Goal: Transaction & Acquisition: Purchase product/service

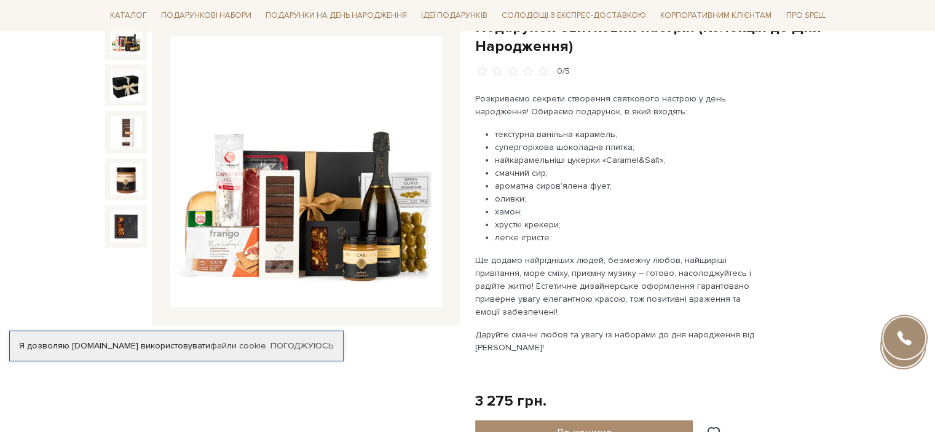
scroll to position [123, 0]
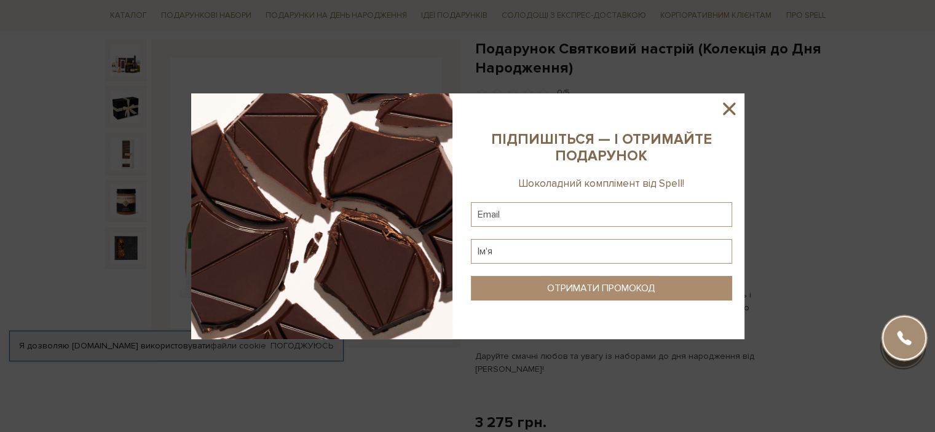
click at [725, 108] on icon at bounding box center [729, 108] width 21 height 21
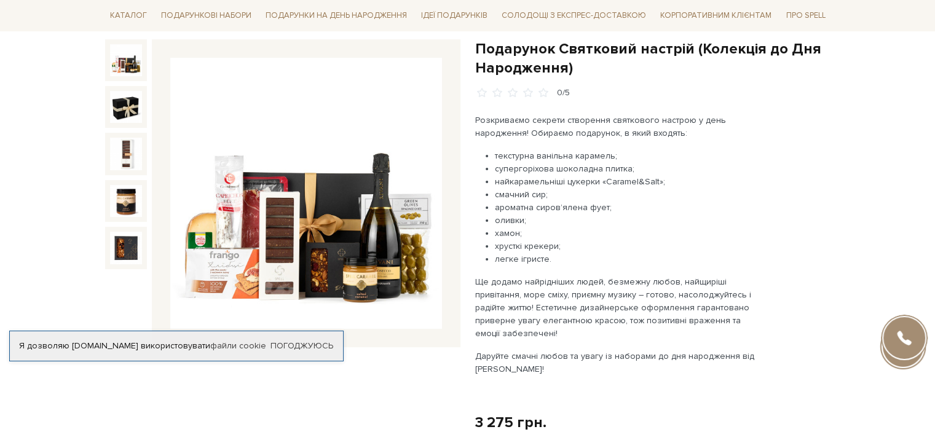
click at [210, 208] on img at bounding box center [306, 194] width 272 height 272
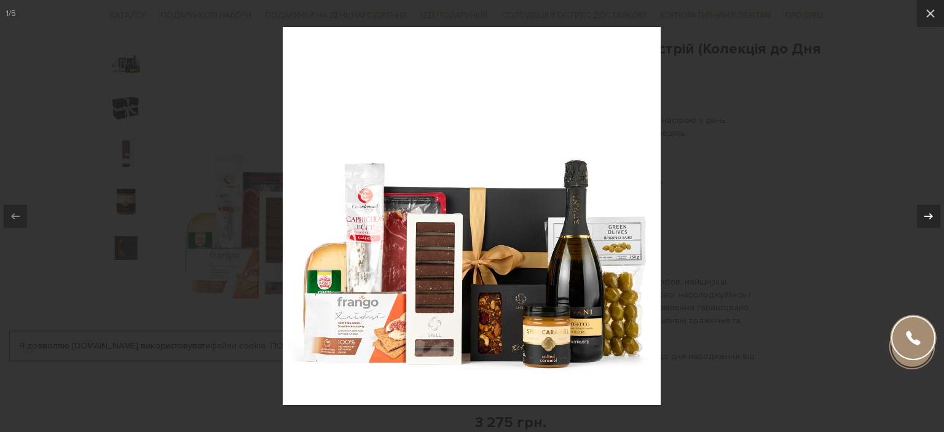
click at [916, 200] on button at bounding box center [922, 216] width 43 height 61
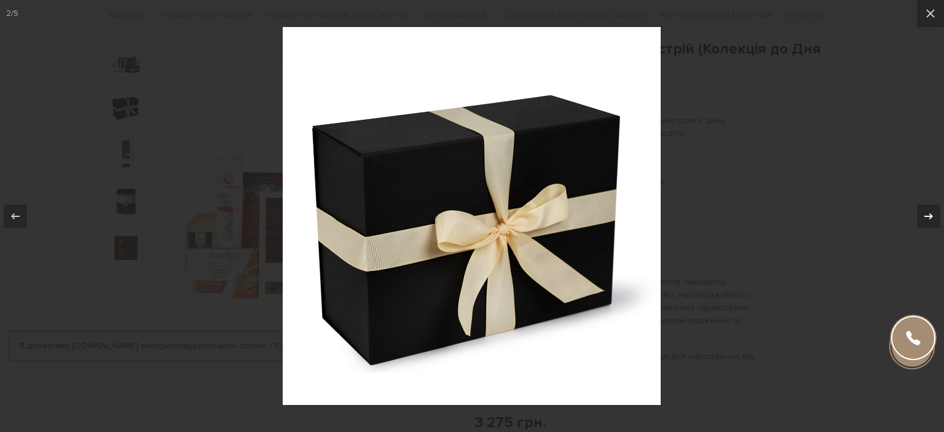
click at [916, 200] on button at bounding box center [922, 216] width 43 height 61
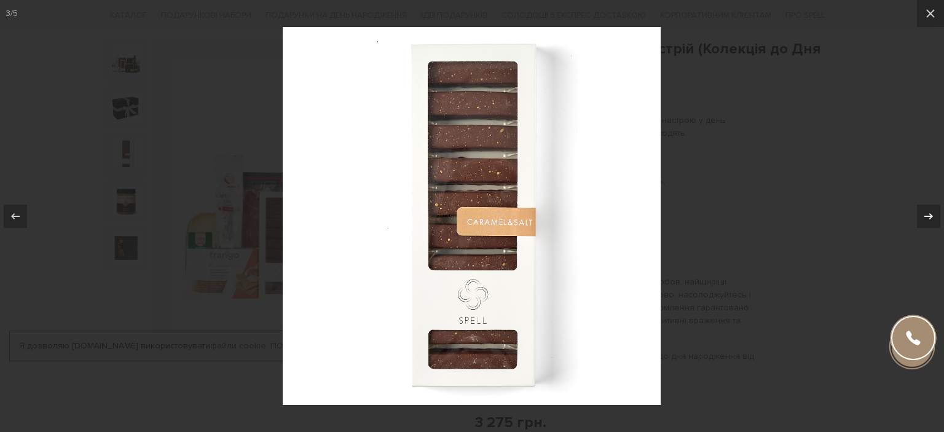
click at [916, 200] on button at bounding box center [922, 216] width 43 height 61
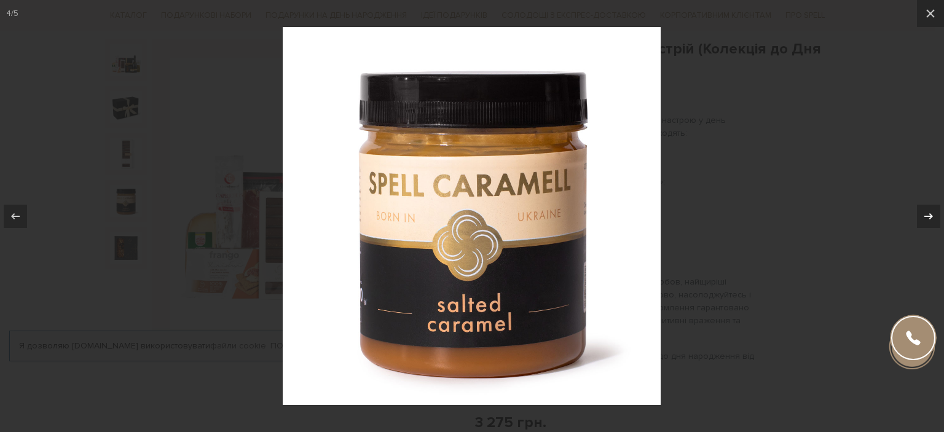
click at [916, 200] on button at bounding box center [922, 216] width 43 height 61
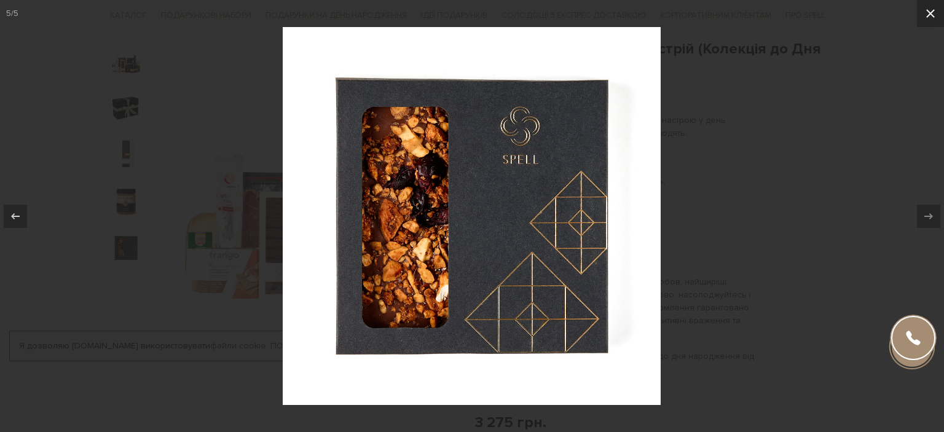
click at [934, 7] on icon at bounding box center [930, 13] width 15 height 15
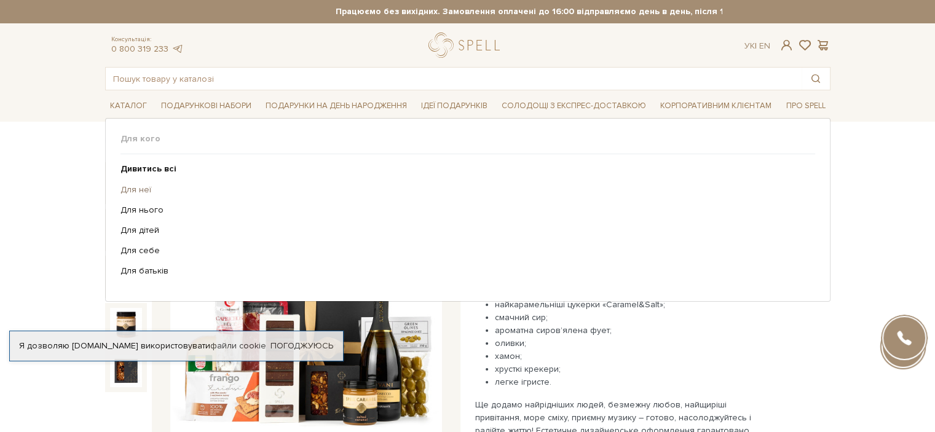
click at [134, 186] on link "Для неї" at bounding box center [462, 189] width 685 height 11
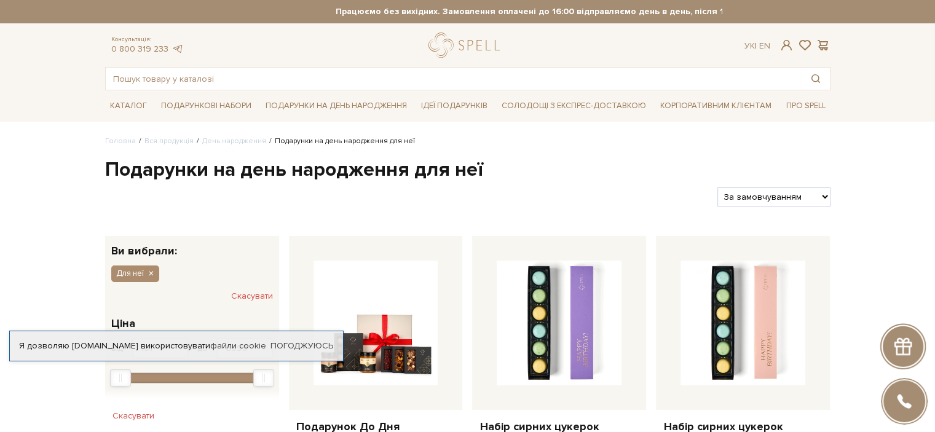
click at [797, 197] on select "За замовчуванням За Ціною (зростання) За Ціною (зменшення) Новинки За популярні…" at bounding box center [773, 196] width 112 height 19
select select "https://spellchocolate.com/our-productions/den-narodzhennya/dlia-neii?sort=p.pr…"
click at [717, 187] on select "За замовчуванням За Ціною (зростання) За Ціною (зменшення) Новинки За популярні…" at bounding box center [773, 196] width 112 height 19
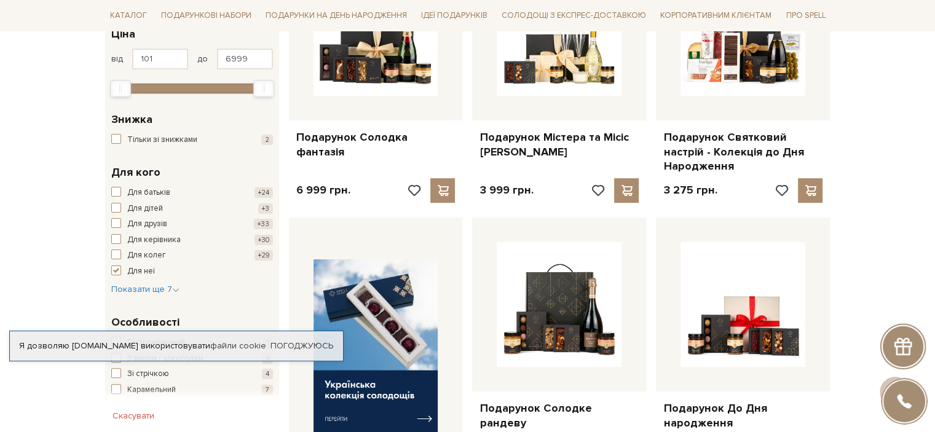
scroll to position [184, 0]
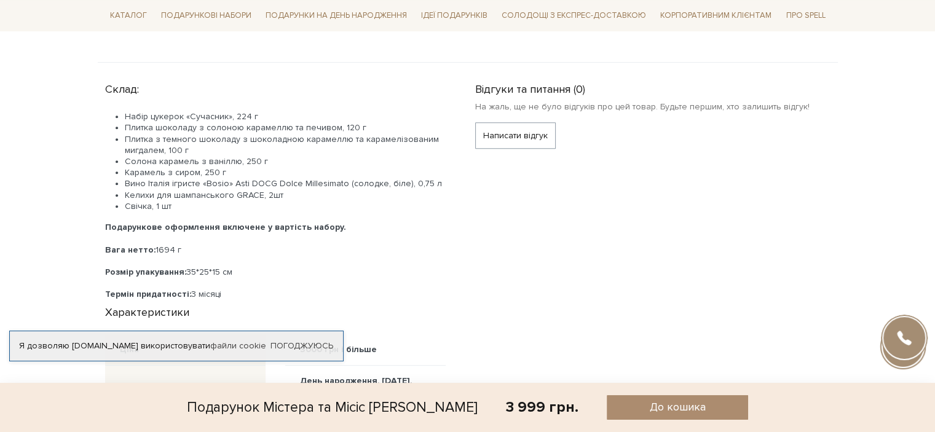
scroll to position [615, 0]
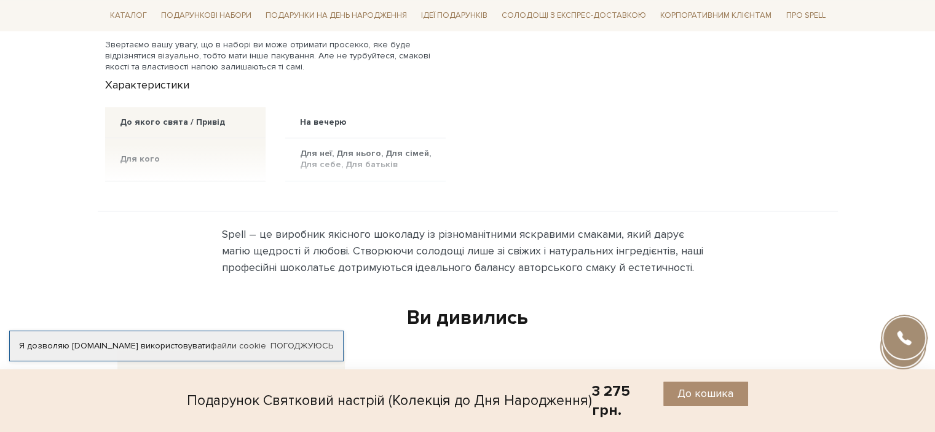
scroll to position [922, 0]
